Goal: Check status

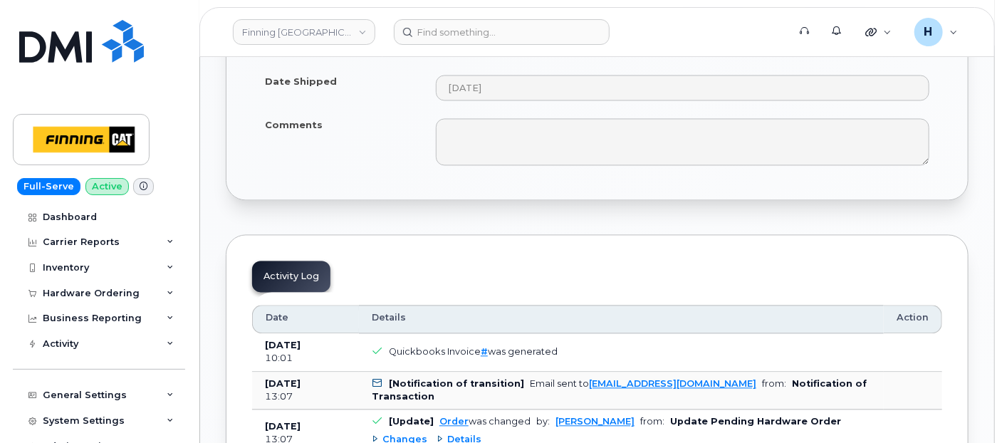
scroll to position [1344, 0]
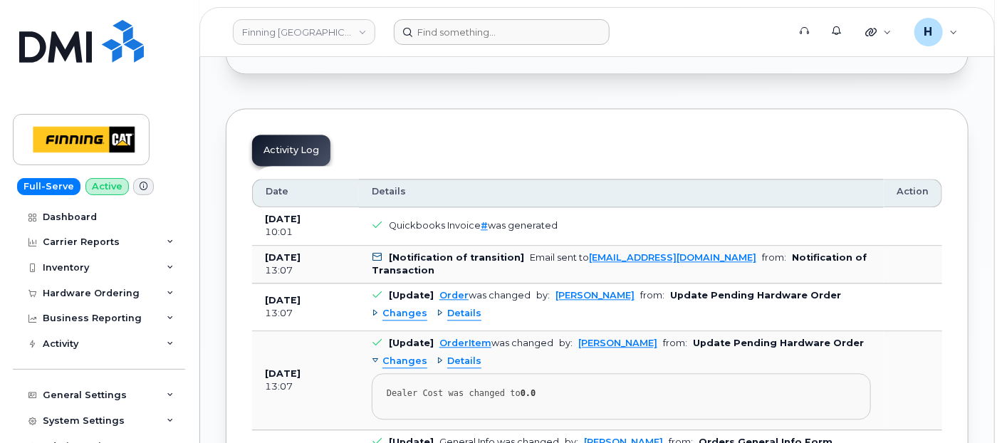
scroll to position [1344, 0]
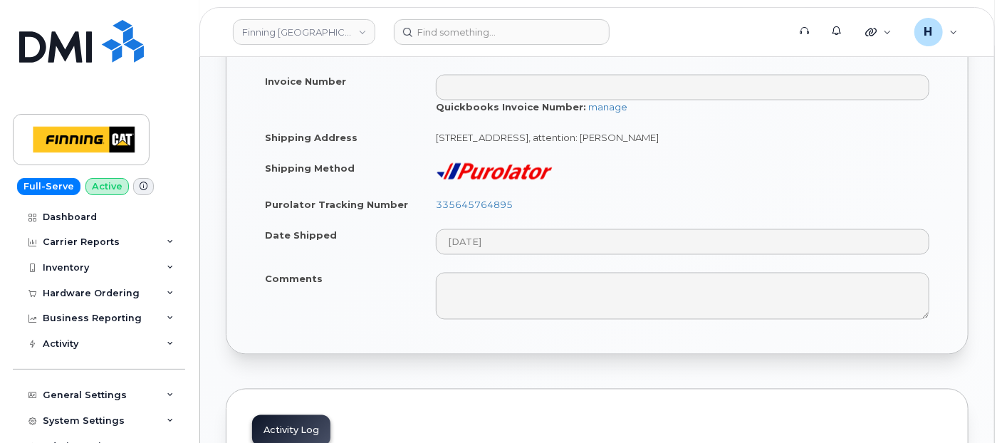
scroll to position [1265, 0]
